Goal: Task Accomplishment & Management: Manage account settings

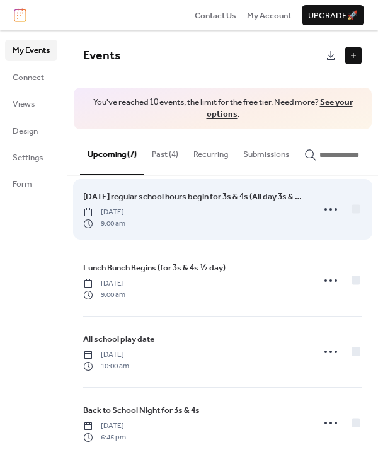
scroll to position [210, 0]
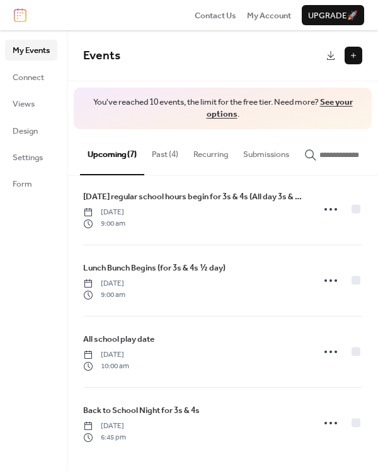
click at [166, 158] on button "Past (4)" at bounding box center [165, 151] width 42 height 44
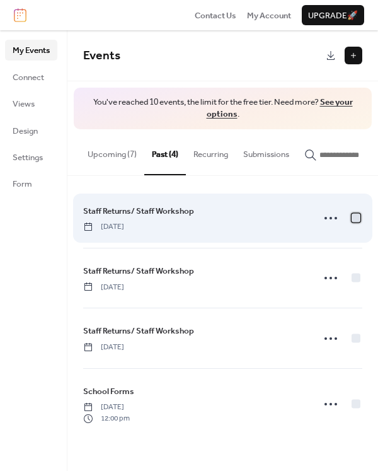
click at [355, 222] on div at bounding box center [356, 217] width 9 height 9
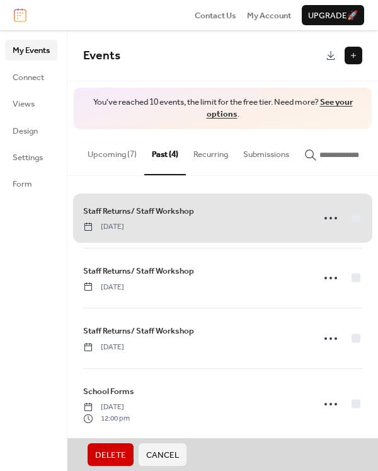
click at [118, 457] on span "Delete" at bounding box center [110, 455] width 31 height 13
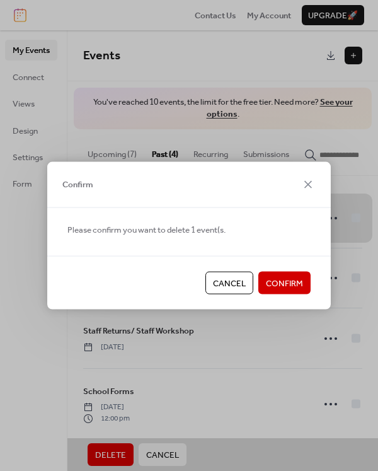
click at [270, 287] on span "Confirm" at bounding box center [284, 283] width 37 height 13
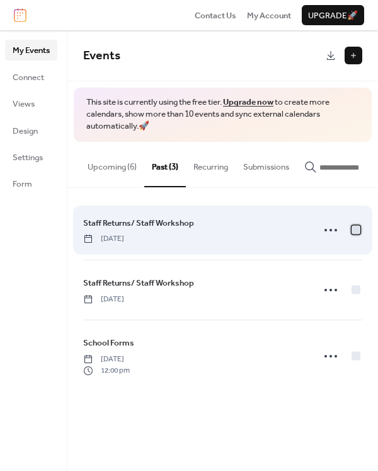
click at [358, 234] on div at bounding box center [356, 229] width 9 height 9
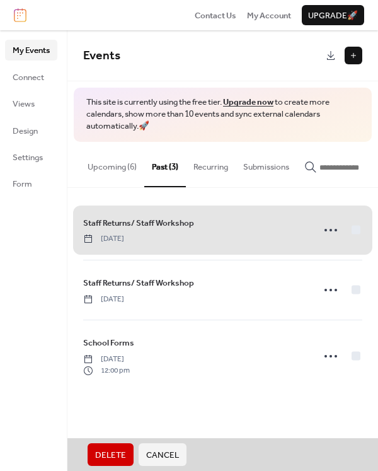
click at [105, 454] on span "Delete" at bounding box center [110, 455] width 31 height 13
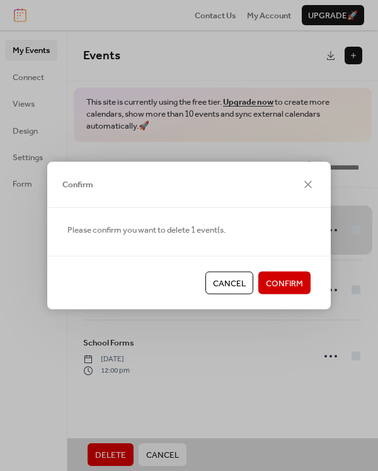
click at [279, 282] on span "Confirm" at bounding box center [284, 283] width 37 height 13
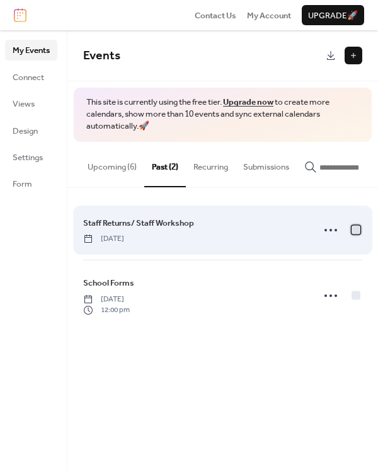
click at [357, 233] on div at bounding box center [356, 229] width 9 height 9
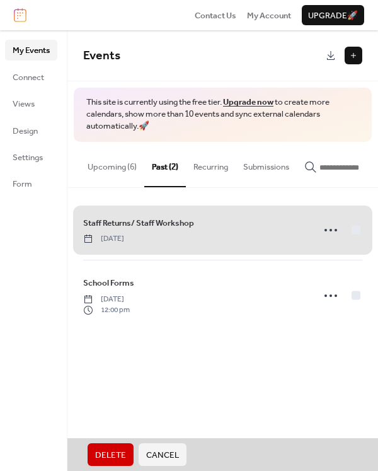
click at [115, 459] on span "Delete" at bounding box center [110, 455] width 31 height 13
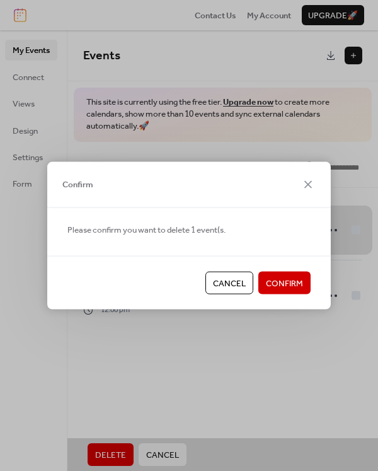
click at [292, 285] on span "Confirm" at bounding box center [284, 283] width 37 height 13
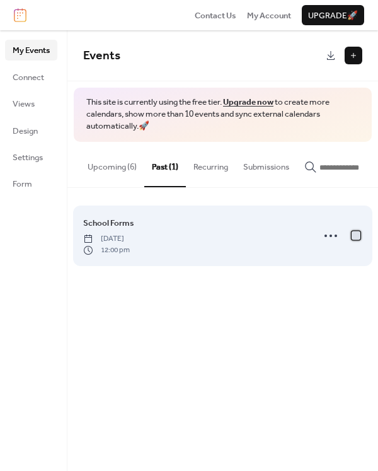
click at [353, 239] on div at bounding box center [356, 235] width 9 height 9
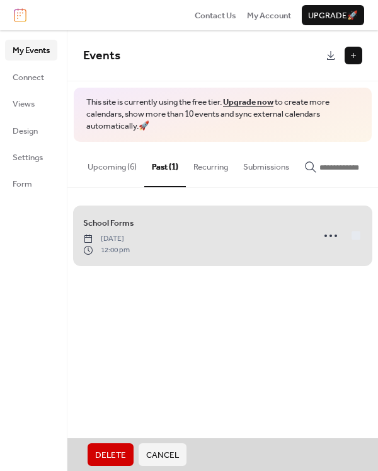
click at [112, 455] on span "Delete" at bounding box center [110, 455] width 31 height 13
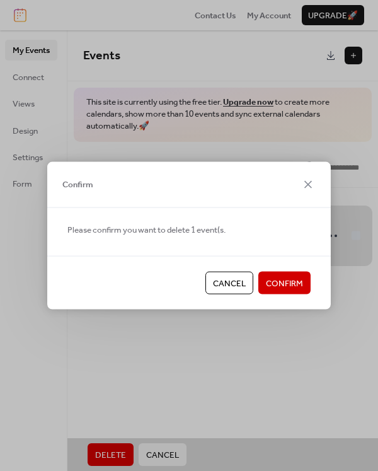
click at [296, 285] on span "Confirm" at bounding box center [284, 283] width 37 height 13
